Goal: Task Accomplishment & Management: Use online tool/utility

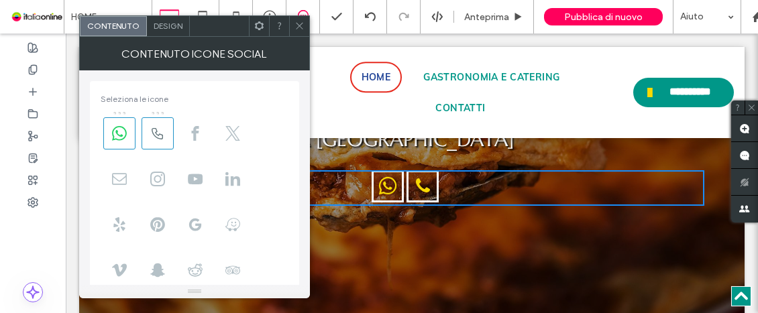
click at [303, 29] on icon at bounding box center [300, 26] width 10 height 10
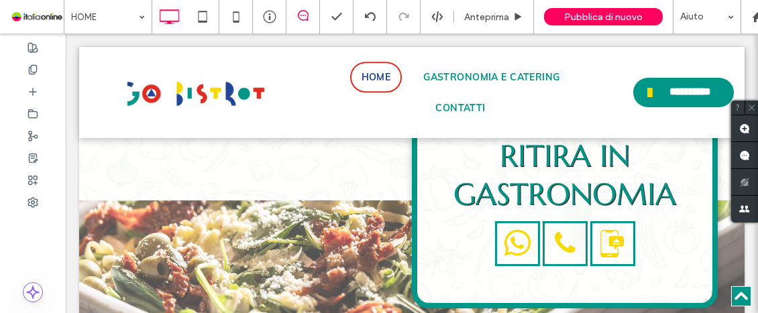
scroll to position [1572, 0]
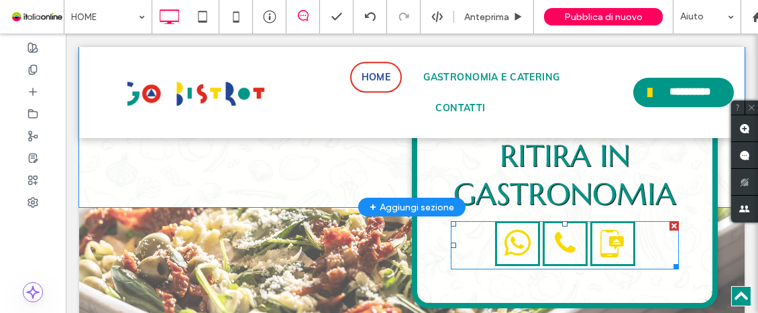
click at [632, 250] on div at bounding box center [565, 245] width 228 height 48
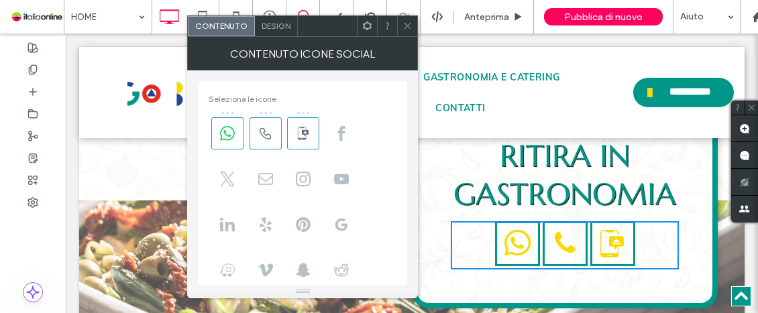
drag, startPoint x: 298, startPoint y: 135, endPoint x: 387, endPoint y: 164, distance: 93.2
click at [387, 164] on div at bounding box center [303, 225] width 188 height 228
click at [408, 30] on icon at bounding box center [408, 26] width 10 height 10
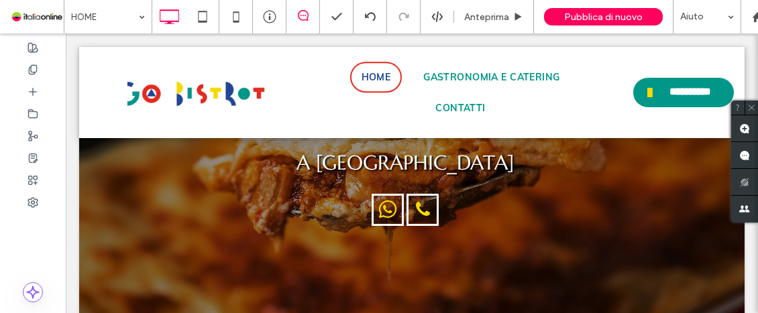
scroll to position [229, 0]
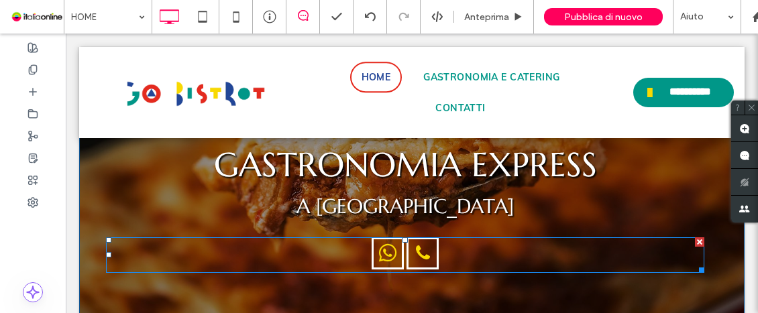
click at [450, 257] on div at bounding box center [405, 256] width 599 height 36
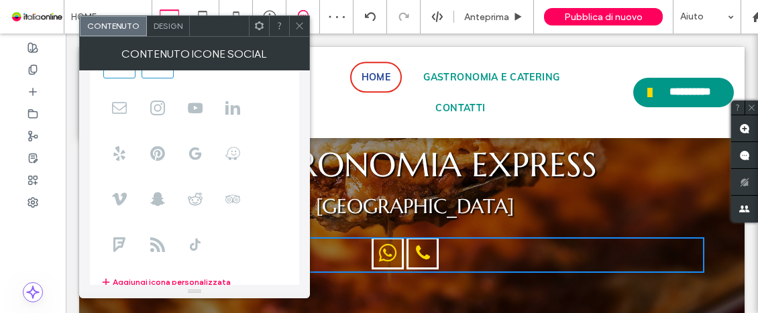
scroll to position [134, 0]
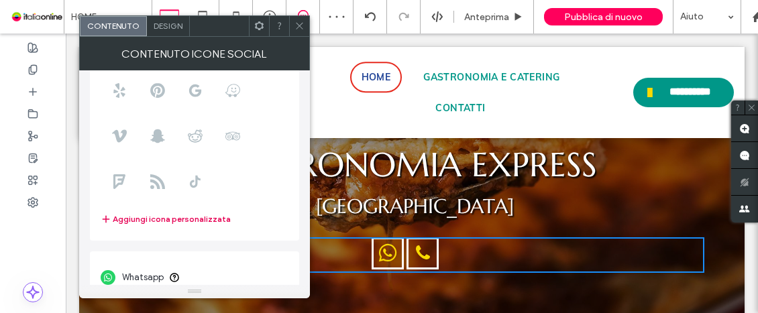
click at [174, 217] on button "Aggiungi icona personalizzata" at bounding box center [166, 219] width 130 height 16
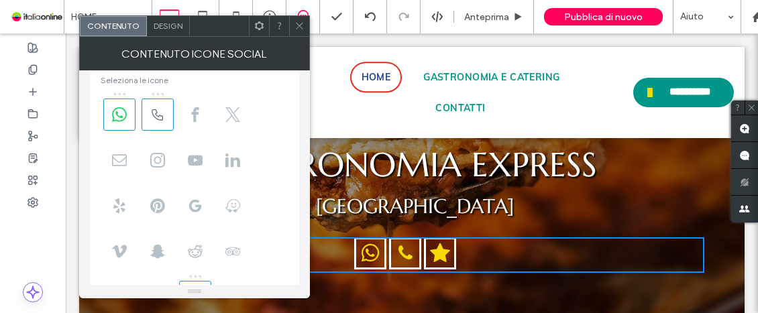
scroll to position [0, 0]
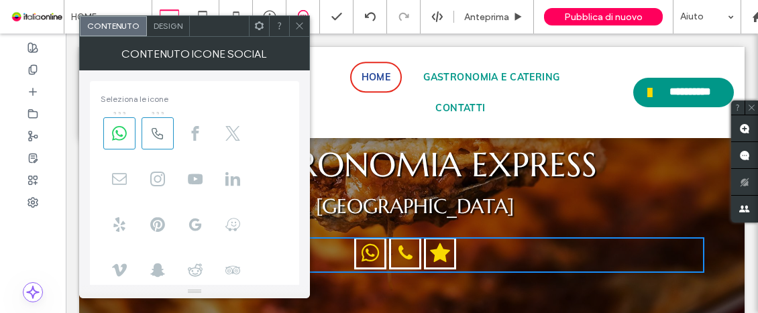
click at [299, 30] on icon at bounding box center [300, 26] width 10 height 10
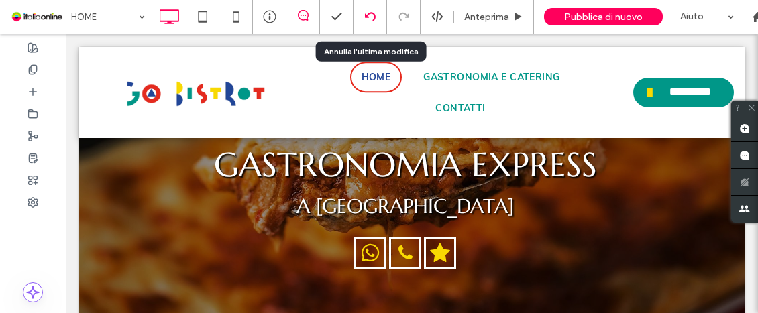
click at [367, 24] on div at bounding box center [371, 17] width 34 height 34
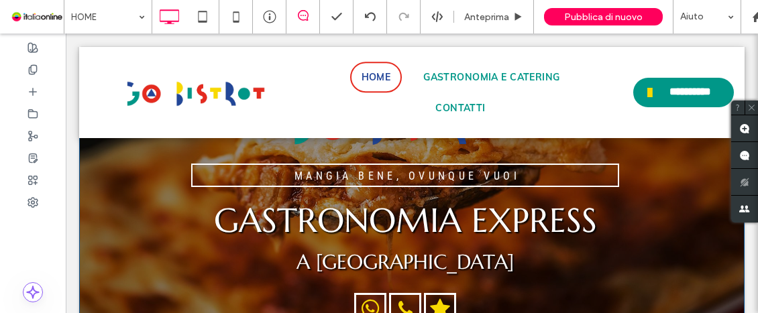
scroll to position [229, 0]
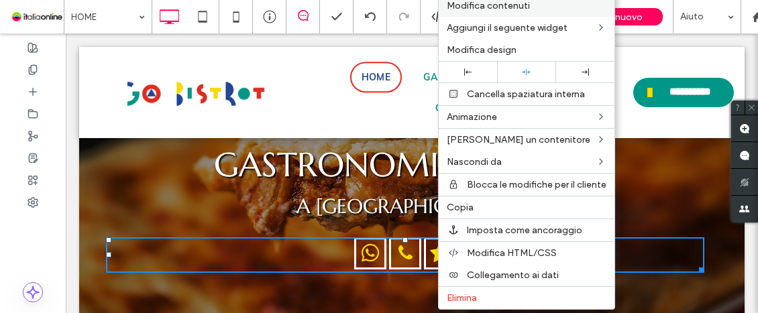
click at [504, 4] on span "Modifica contenuti" at bounding box center [488, 5] width 83 height 11
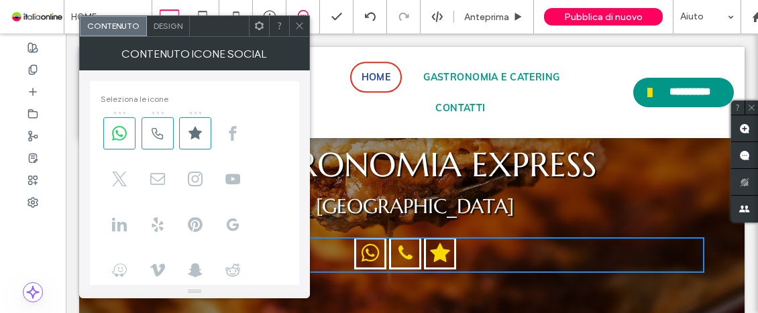
drag, startPoint x: 195, startPoint y: 143, endPoint x: 180, endPoint y: 82, distance: 63.0
click at [180, 82] on div "Seleziona le icone Aggiungi icona personalizzata" at bounding box center [194, 228] width 209 height 294
click at [301, 28] on icon at bounding box center [300, 26] width 10 height 10
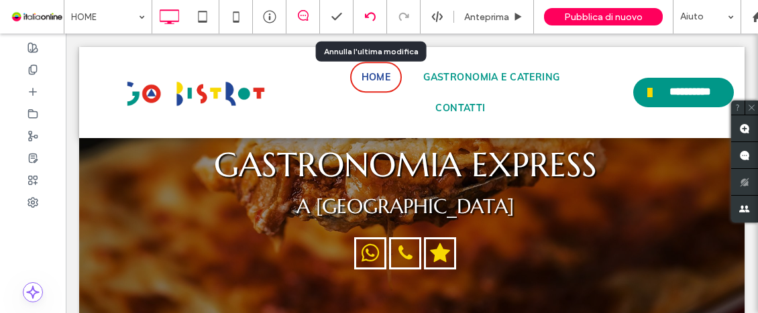
click at [366, 18] on icon at bounding box center [370, 16] width 11 height 11
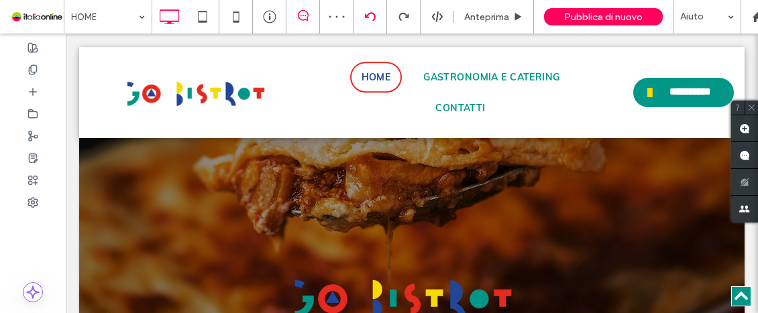
scroll to position [389, 0]
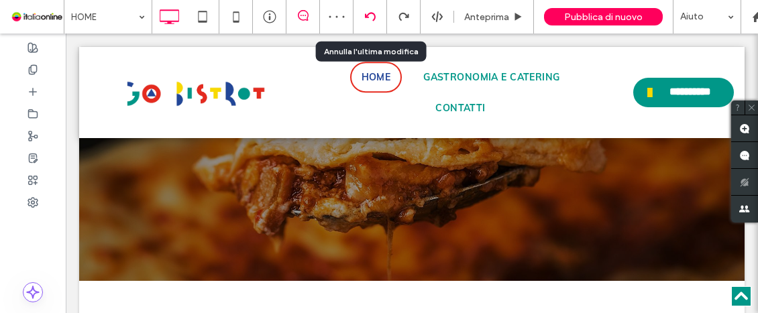
click at [368, 19] on icon at bounding box center [370, 16] width 11 height 11
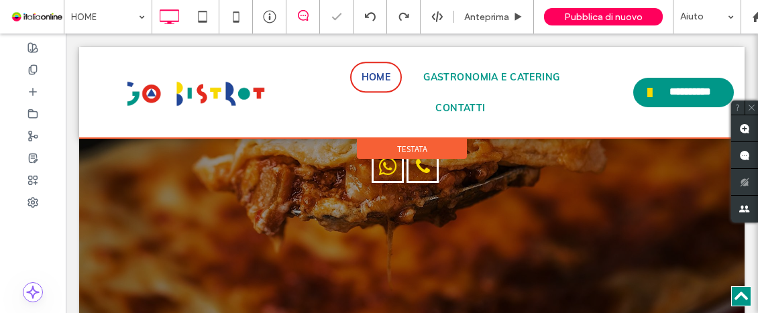
scroll to position [255, 0]
